Goal: Task Accomplishment & Management: Complete application form

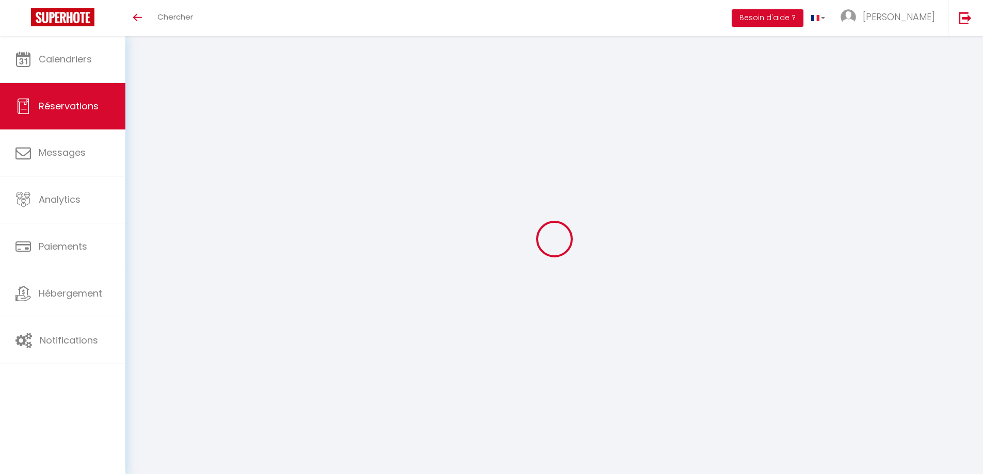
select select
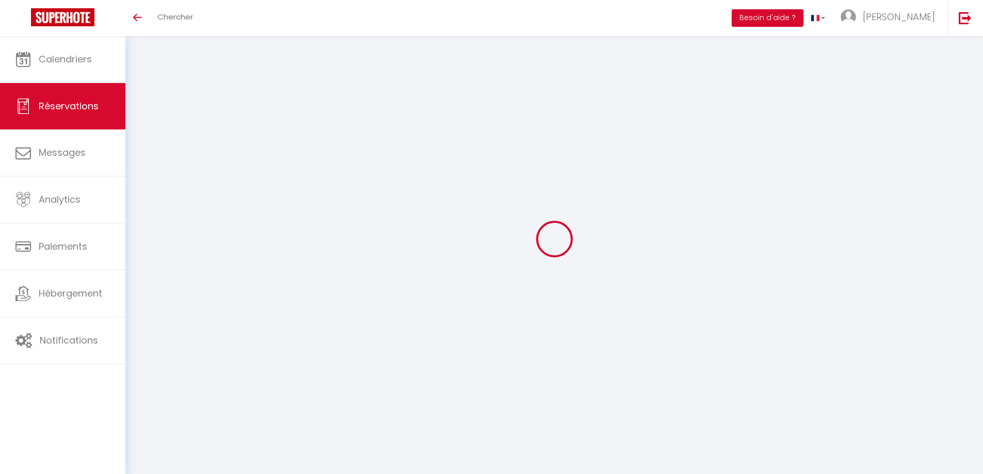
type input "[PERSON_NAME]"
type input "Chipanta"
type input "[EMAIL_ADDRESS][DOMAIN_NAME]"
type input "[PHONE_NUMBER]"
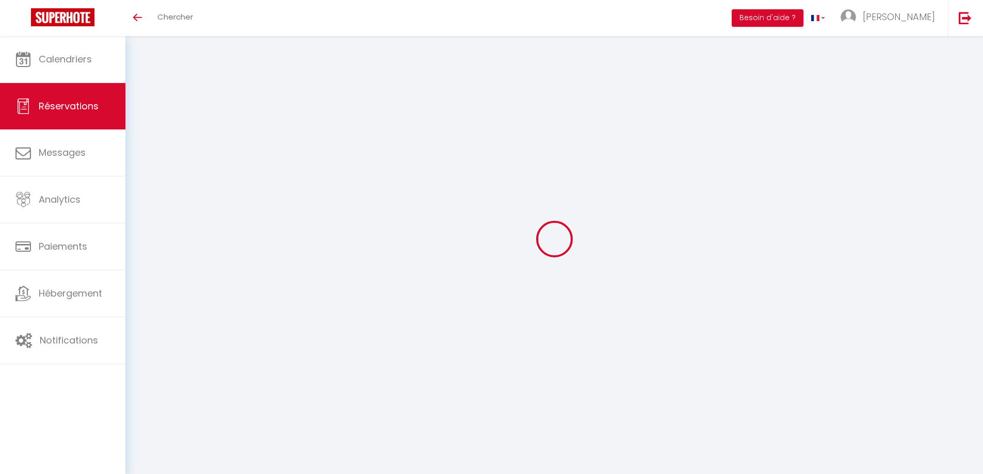
type input "[PHONE_NUMBER]"
type input "."
select select "MW"
type input "19"
type input "35.8"
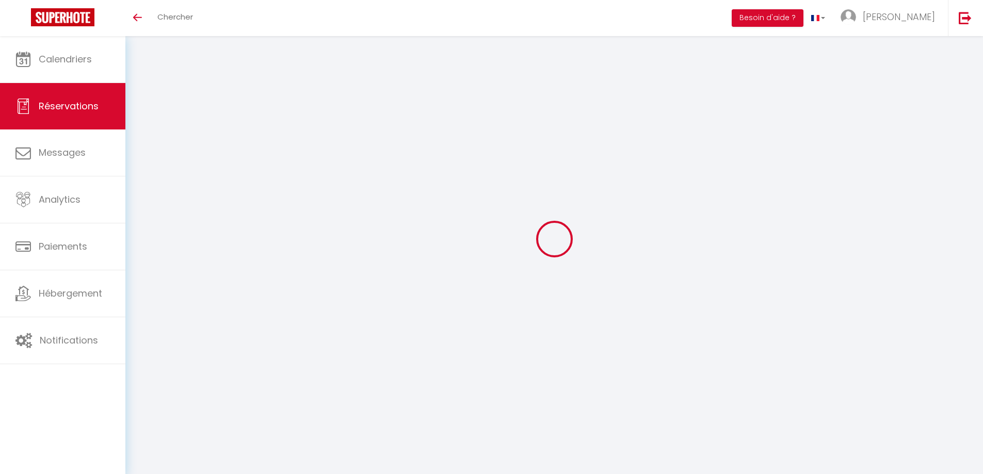
type input "3.45"
select select "60585"
select select "1"
select select
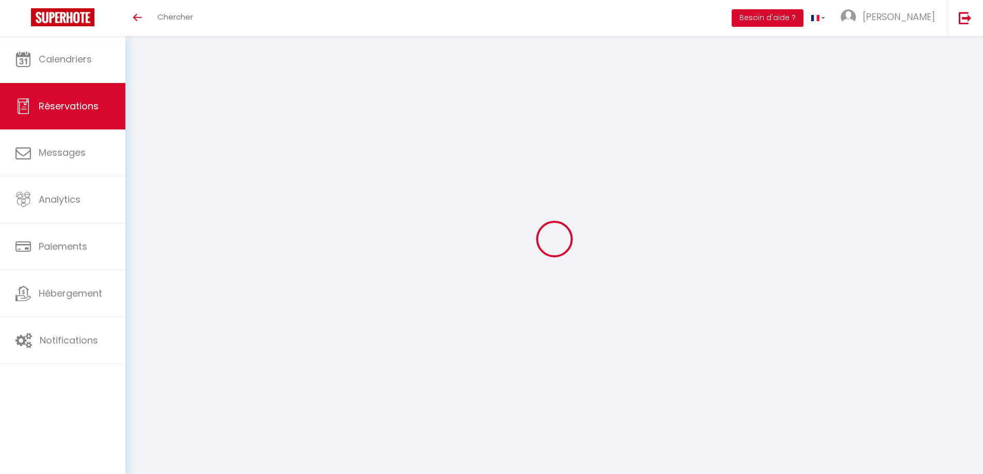
type input "2"
select select "12"
select select "15"
type input "160.65"
checkbox input "false"
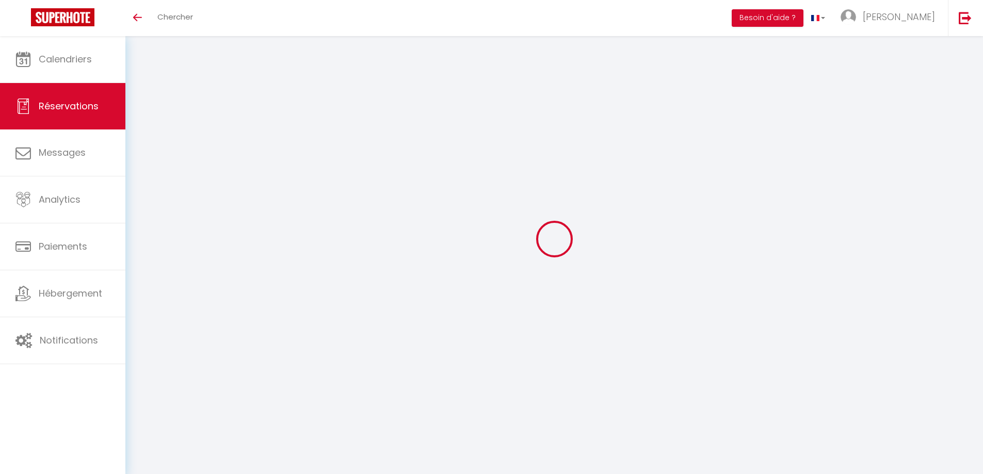
type input "0"
select select "2"
type input "0"
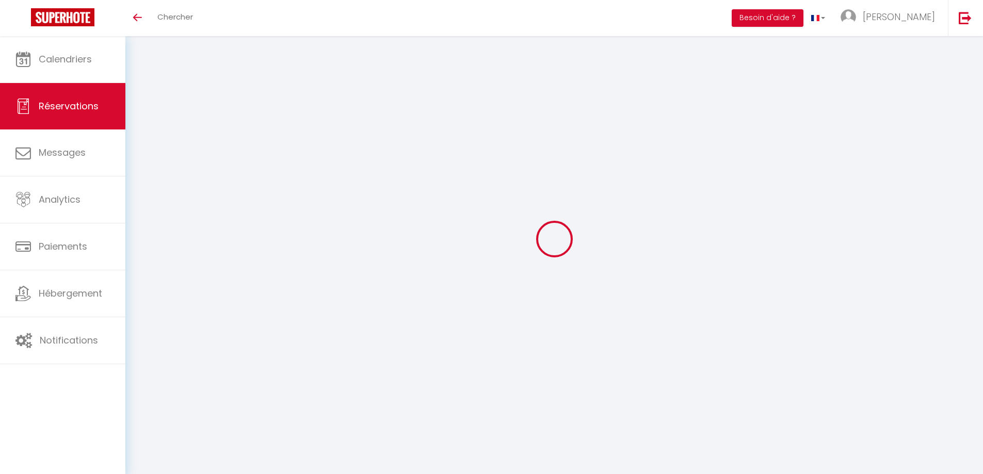
select select
checkbox input "false"
select select
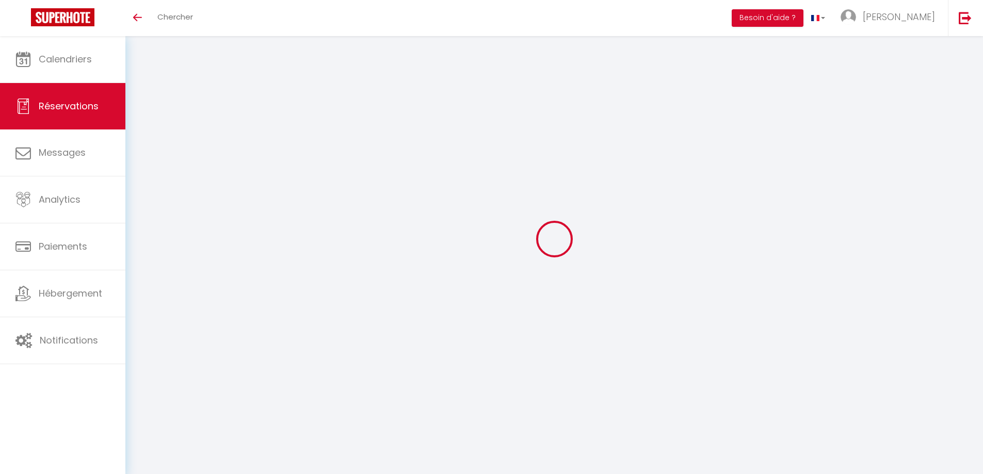
checkbox input "false"
select select
checkbox input "false"
type textarea "** THIS RESERVATION HAS BEEN PRE-PAID ** Reservation has a cancellation grace p…"
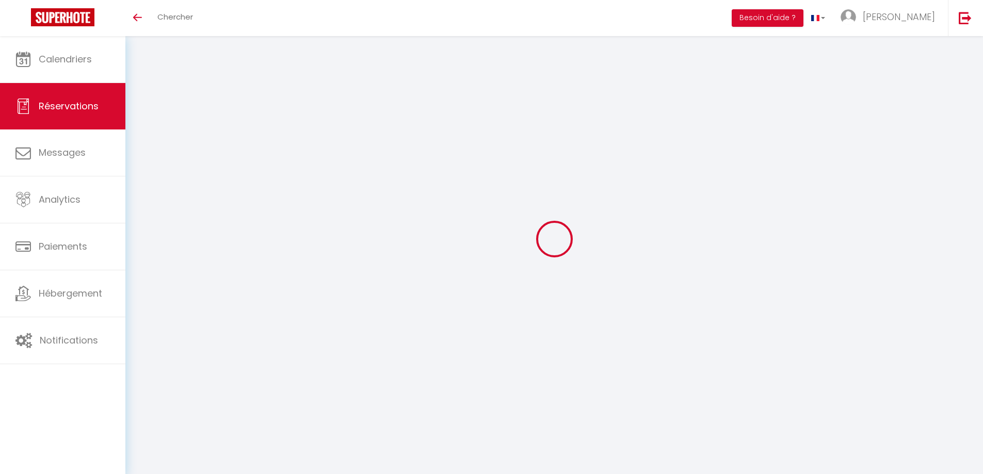
type input "59"
type input "8.03"
select select
checkbox input "false"
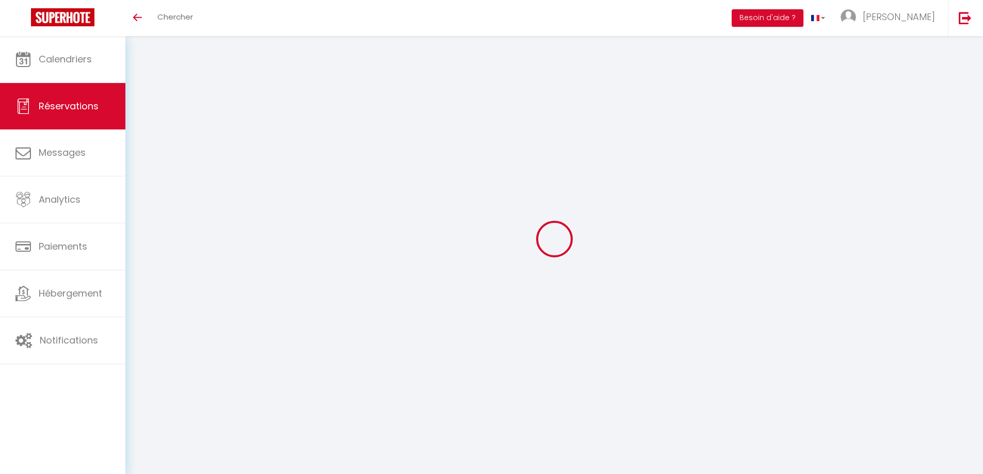
select select "14:00"
select select "11:00"
